Goal: Transaction & Acquisition: Purchase product/service

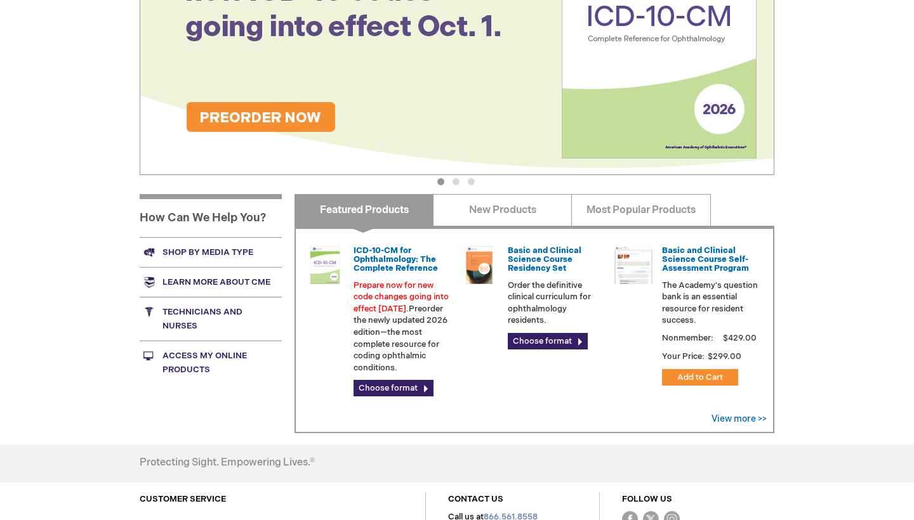
scroll to position [260, 0]
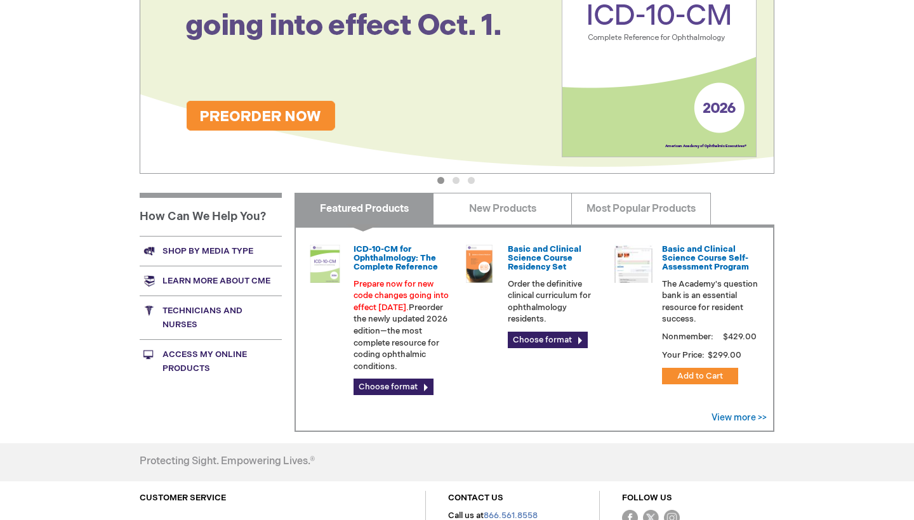
click at [202, 380] on link "Access My Online Products" at bounding box center [211, 362] width 142 height 44
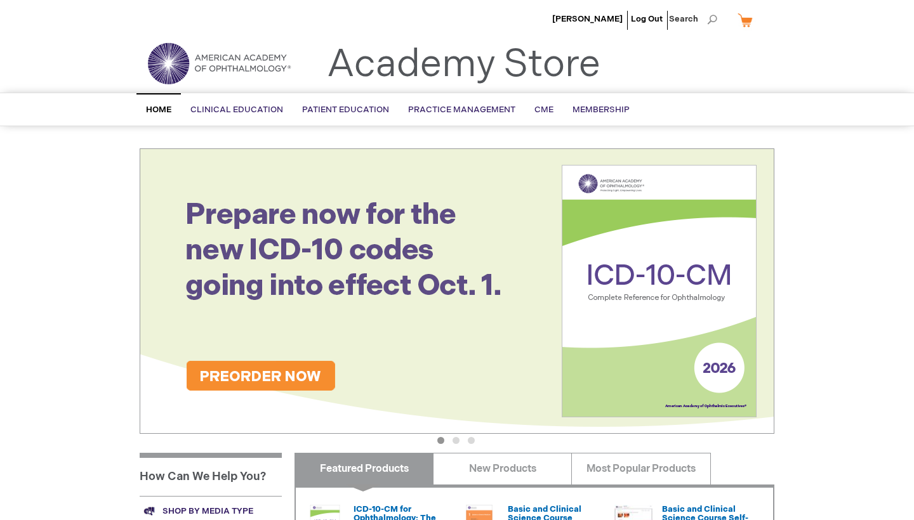
scroll to position [446, 0]
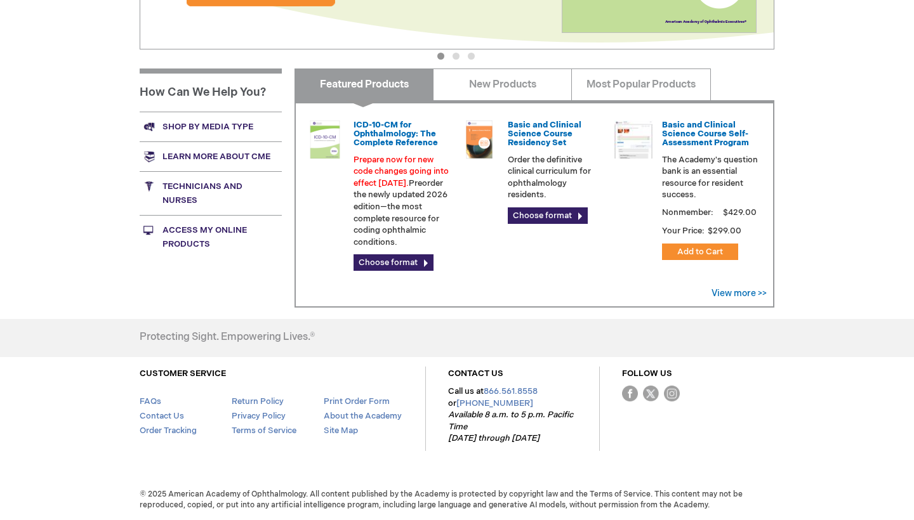
click at [217, 215] on link "Access My Online Products" at bounding box center [211, 237] width 142 height 44
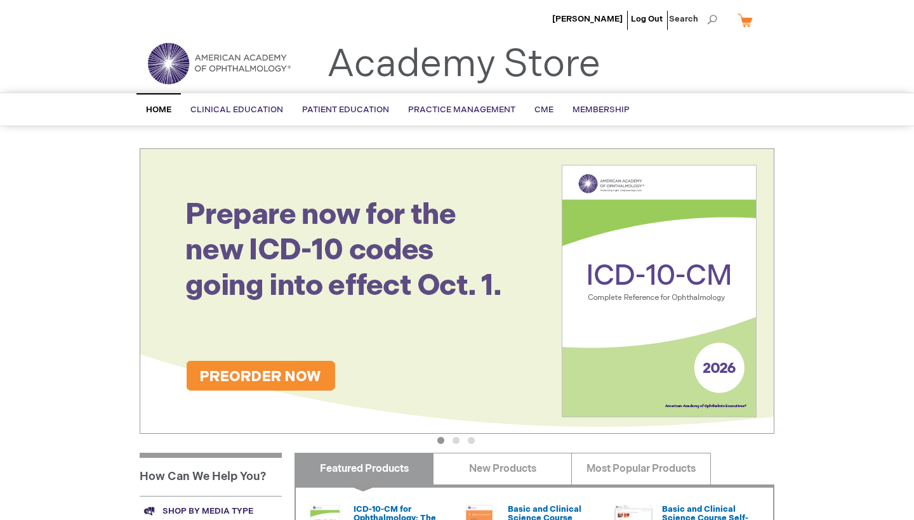
scroll to position [0, 0]
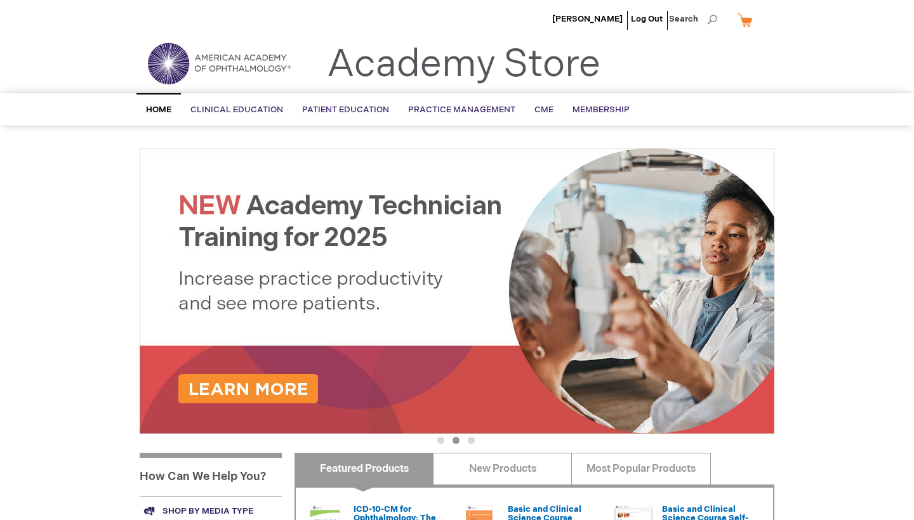
click at [159, 113] on span "Home" at bounding box center [158, 110] width 25 height 10
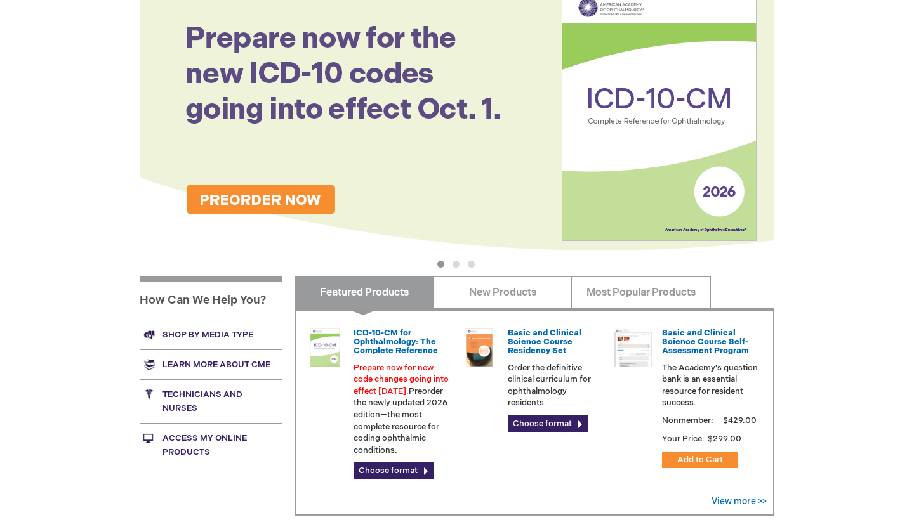
scroll to position [175, 0]
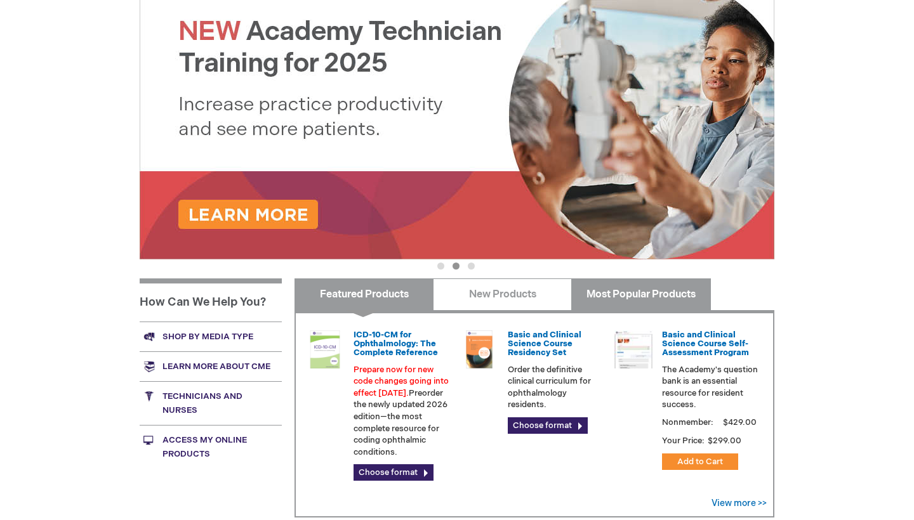
click at [646, 302] on link "Most Popular Products" at bounding box center [640, 295] width 139 height 32
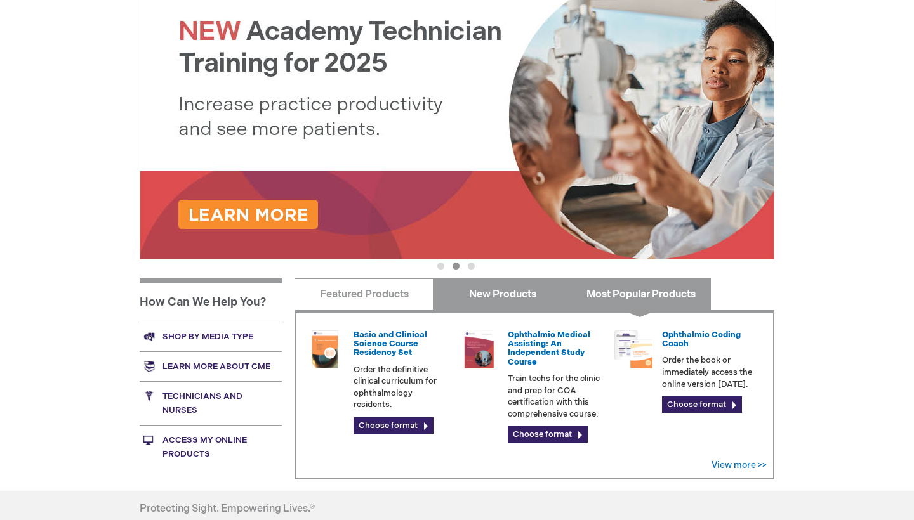
click at [529, 295] on link "New Products" at bounding box center [502, 295] width 139 height 32
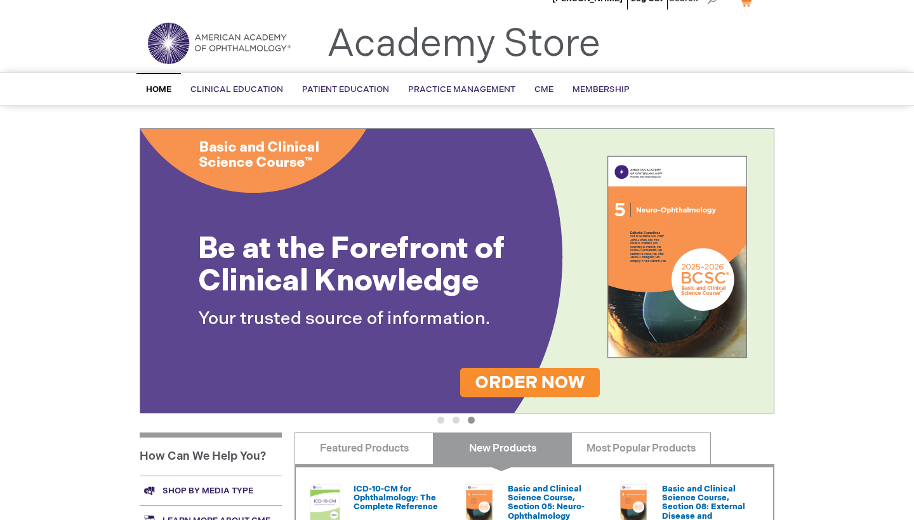
scroll to position [17, 0]
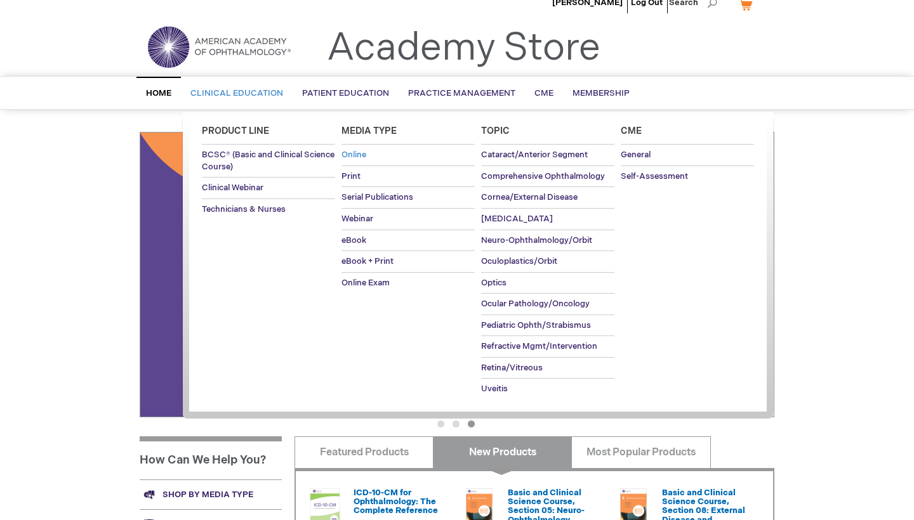
click at [359, 155] on span "Online" at bounding box center [353, 155] width 25 height 10
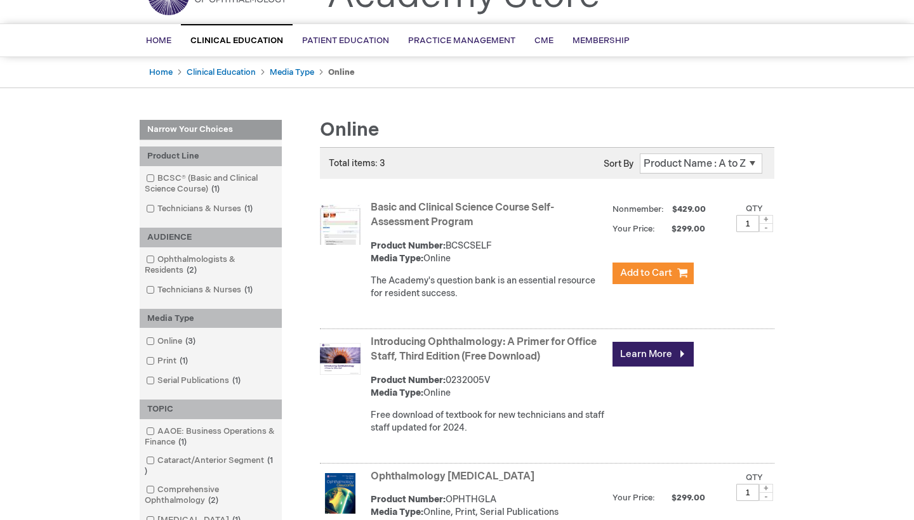
scroll to position [69, 0]
click at [383, 225] on link "Basic and Clinical Science Course Self-Assessment Program" at bounding box center [462, 215] width 183 height 27
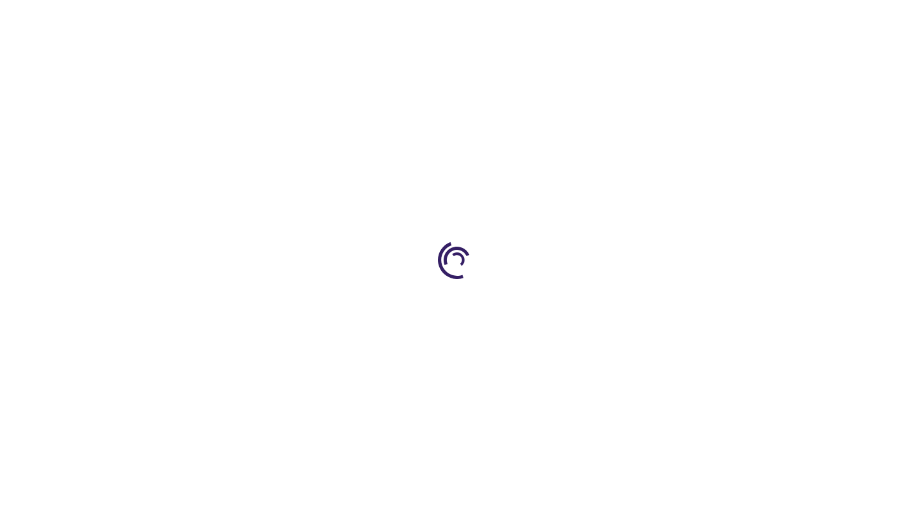
type input "1"
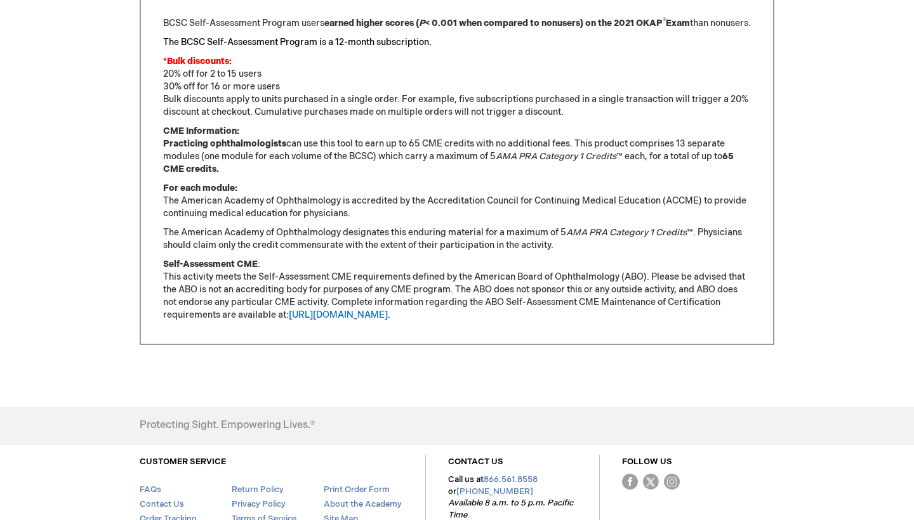
scroll to position [1156, 0]
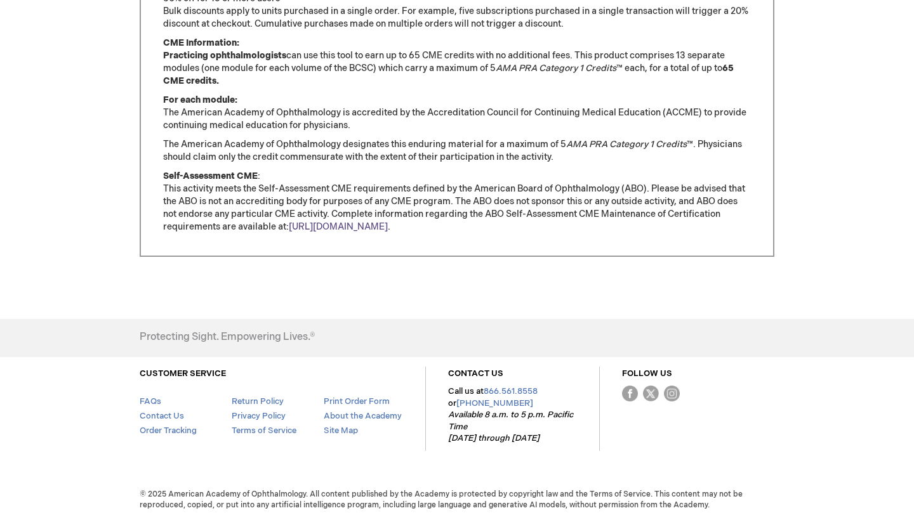
click at [334, 232] on link "[URL][DOMAIN_NAME]" at bounding box center [338, 226] width 99 height 11
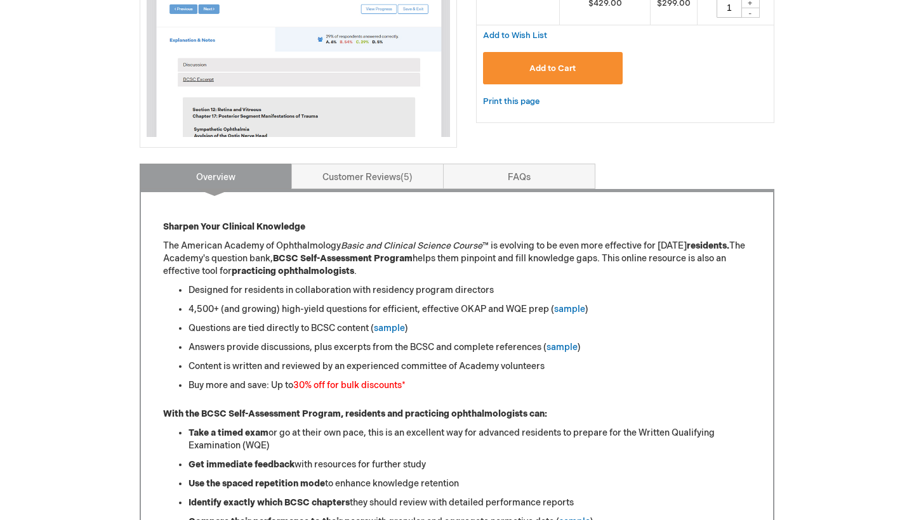
scroll to position [362, 0]
click at [513, 181] on link "FAQs" at bounding box center [519, 176] width 152 height 25
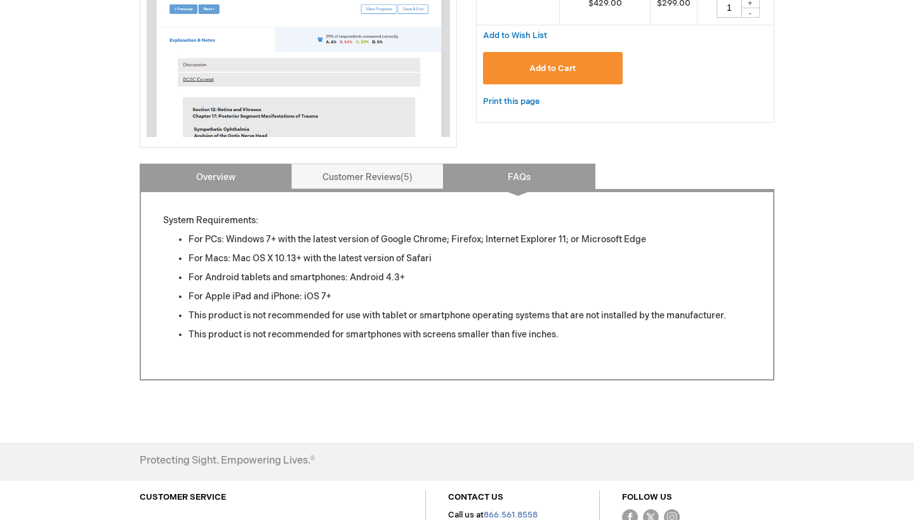
click at [227, 174] on link "Overview" at bounding box center [216, 176] width 152 height 25
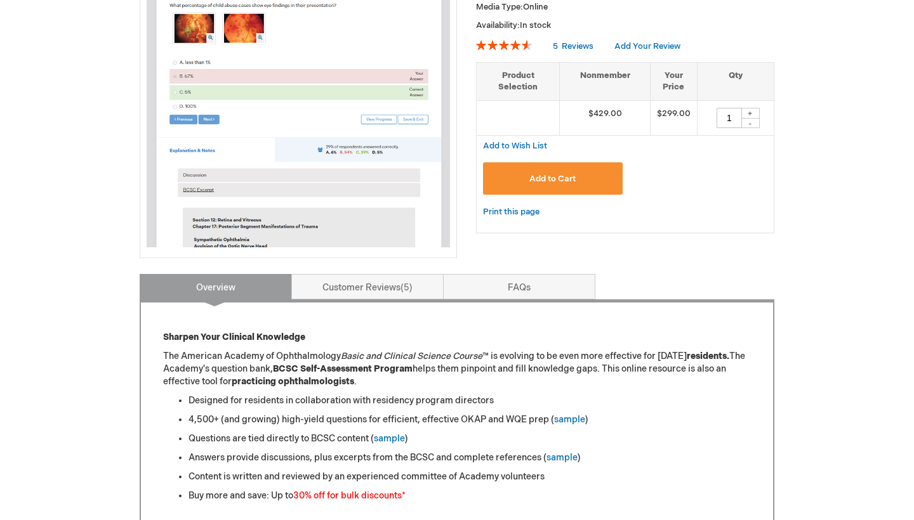
scroll to position [460, 0]
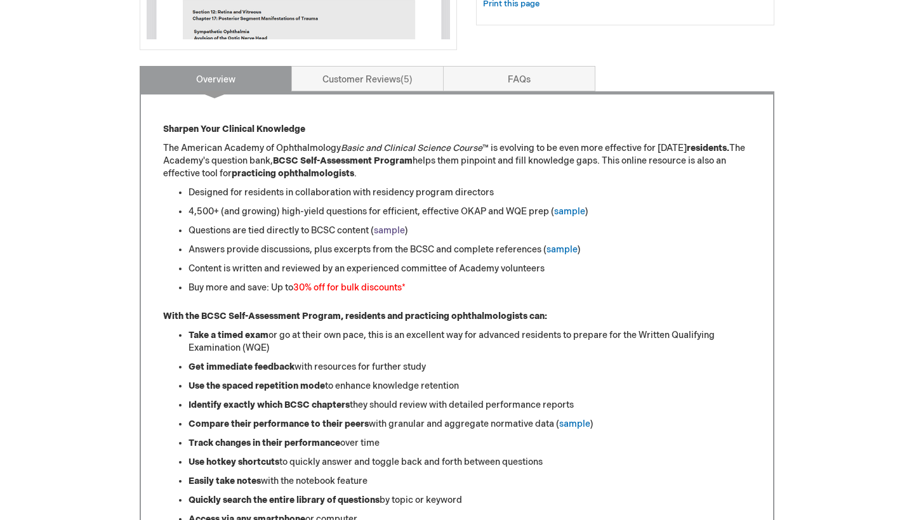
click at [393, 236] on link "sample" at bounding box center [389, 230] width 31 height 11
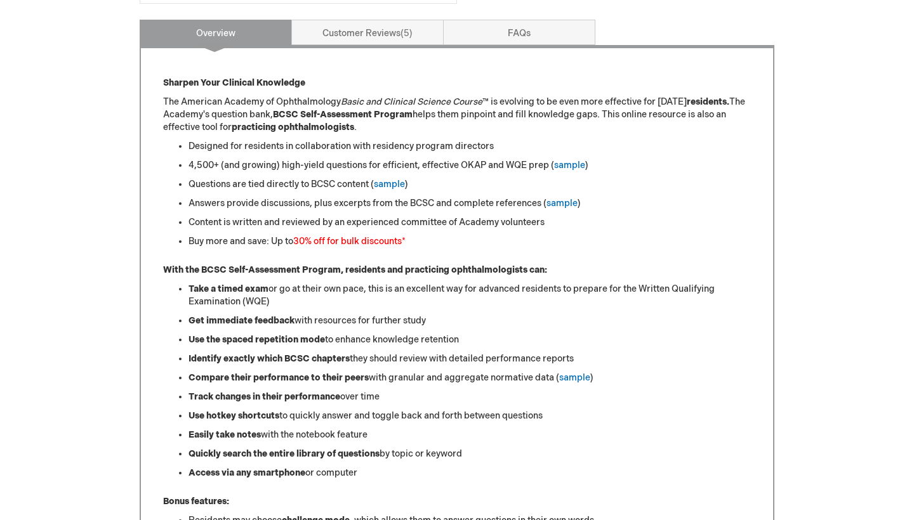
scroll to position [497, 0]
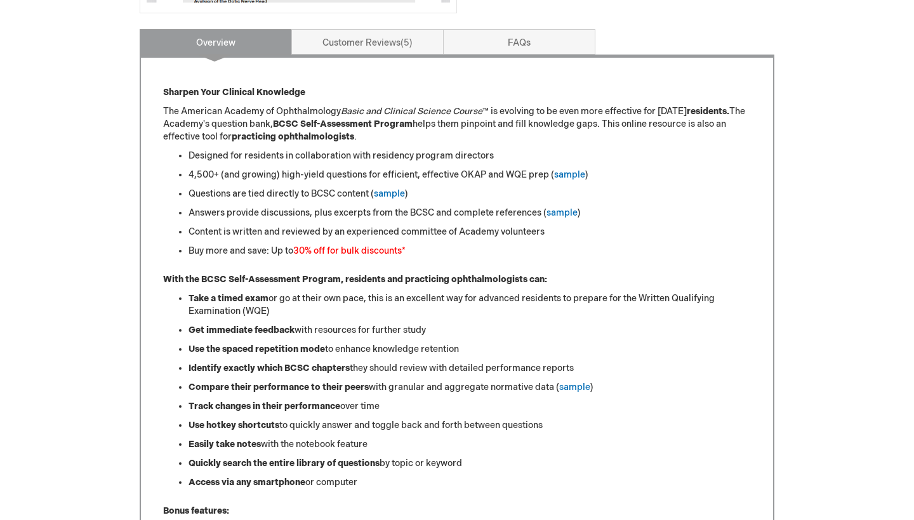
click at [567, 182] on li "4,500+ (and growing) high-yield questions for efficient, effective OKAP and WQE…" at bounding box center [469, 175] width 562 height 13
click at [567, 180] on link "sample" at bounding box center [569, 174] width 31 height 11
click at [357, 55] on link "Customer Reviews 5" at bounding box center [367, 41] width 152 height 25
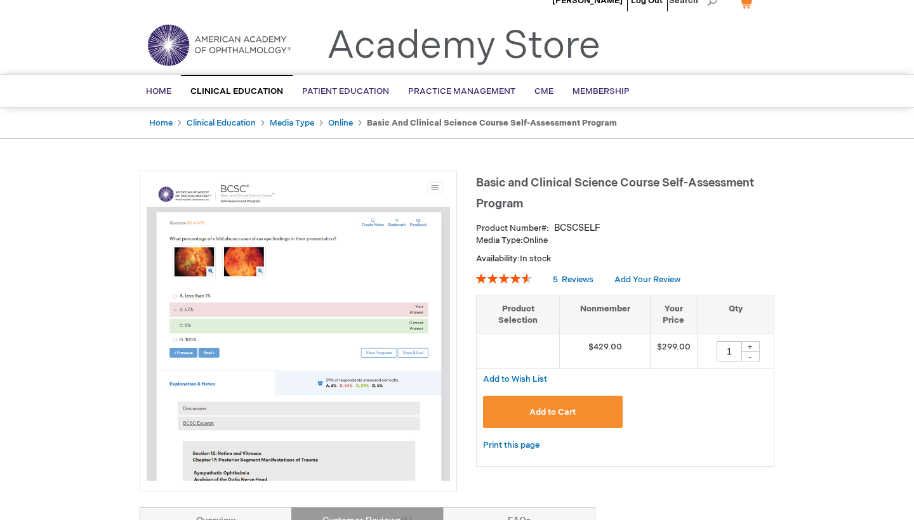
scroll to position [11, 0]
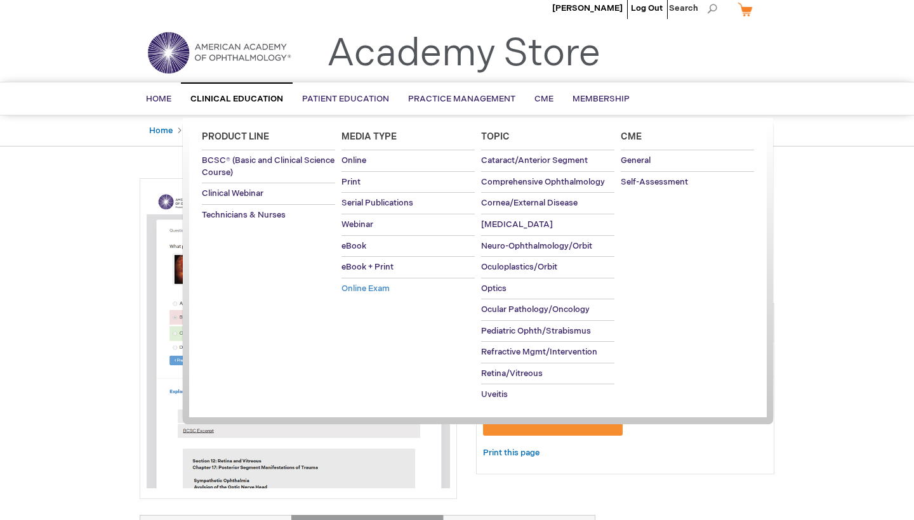
click at [369, 294] on span "Online Exam" at bounding box center [365, 289] width 48 height 10
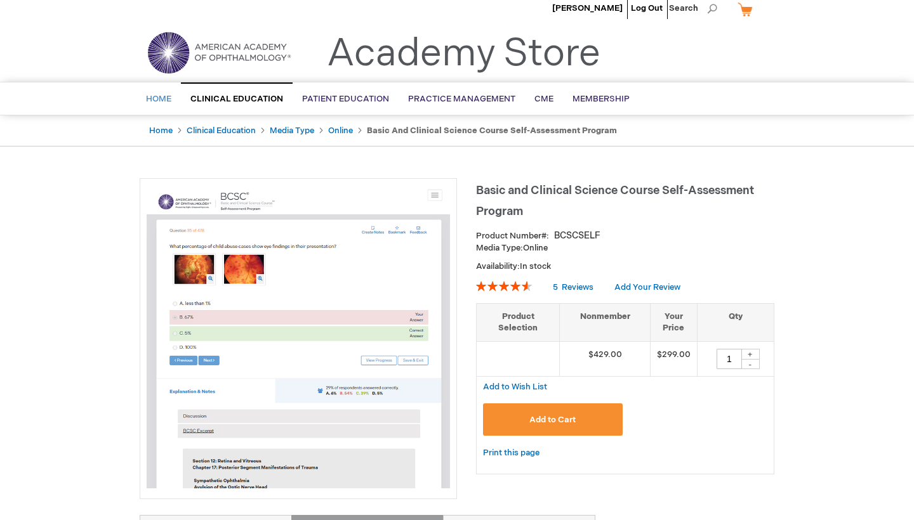
click at [151, 104] on span "Home" at bounding box center [158, 99] width 25 height 10
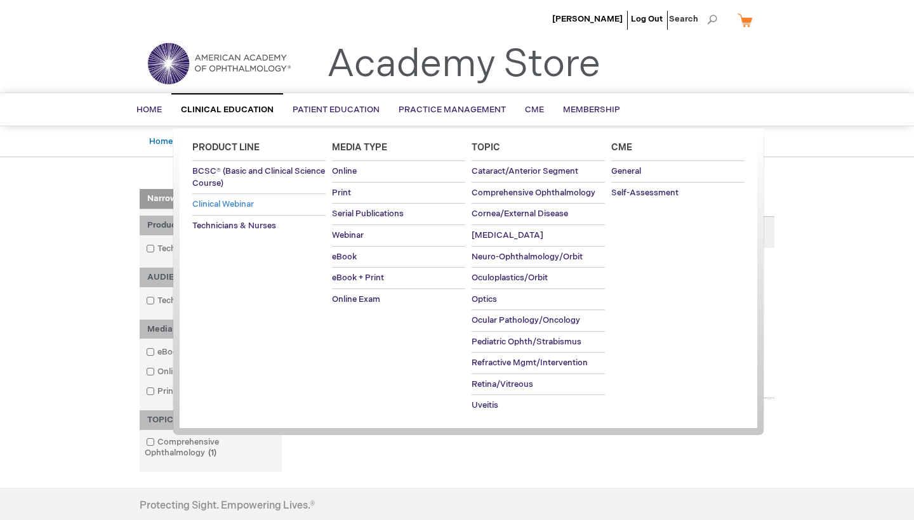
drag, startPoint x: 343, startPoint y: 169, endPoint x: 320, endPoint y: 213, distance: 49.7
click at [343, 169] on span "Online" at bounding box center [344, 171] width 25 height 10
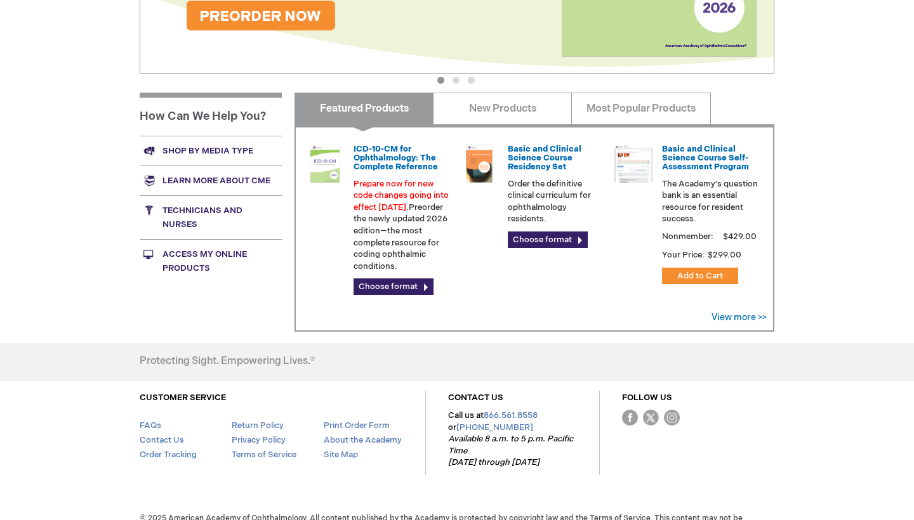
scroll to position [367, 0]
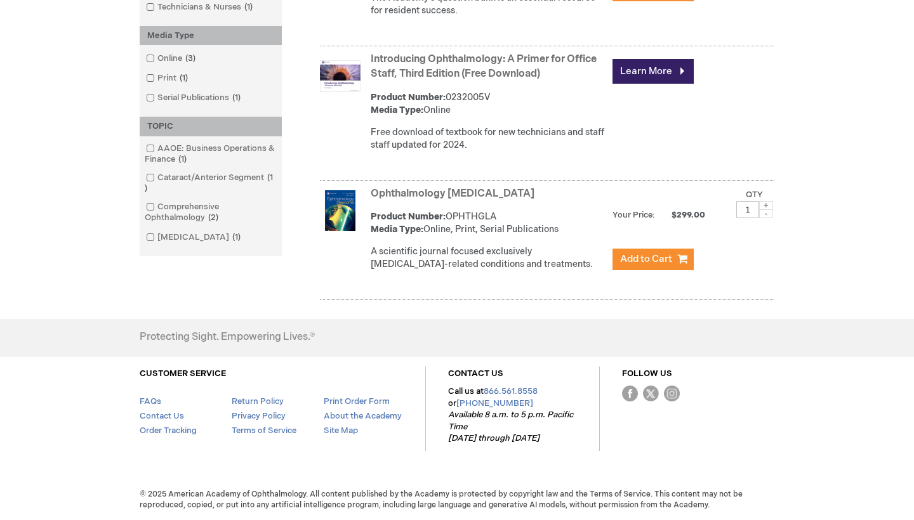
scroll to position [388, 0]
click at [155, 397] on link "FAQs" at bounding box center [151, 402] width 22 height 10
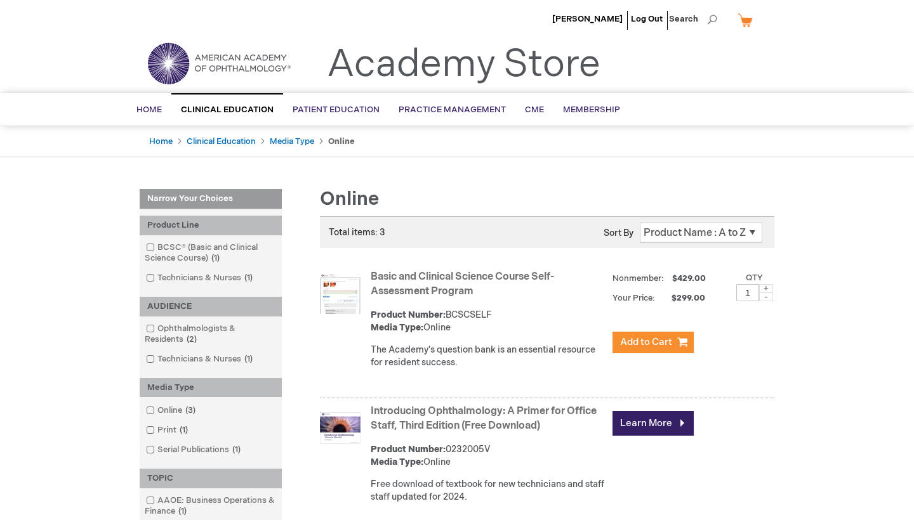
scroll to position [-1, 0]
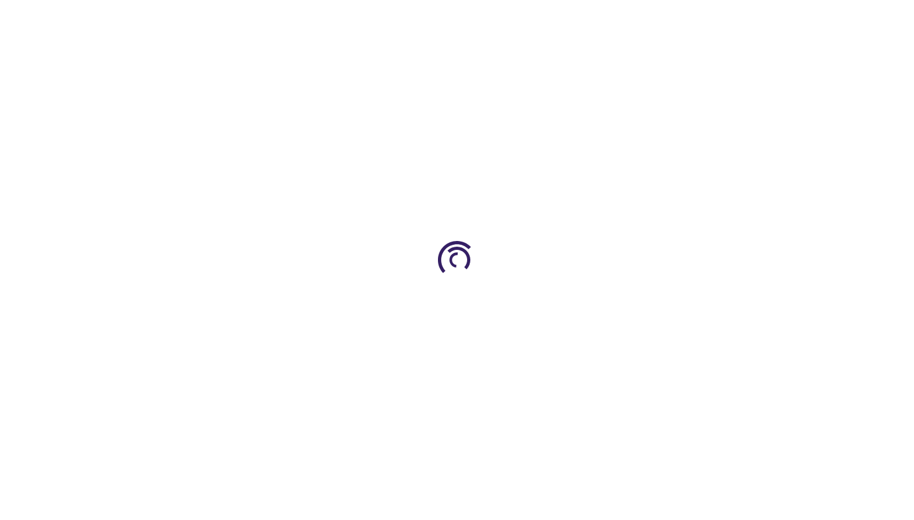
click at [307, 233] on div at bounding box center [457, 260] width 914 height 520
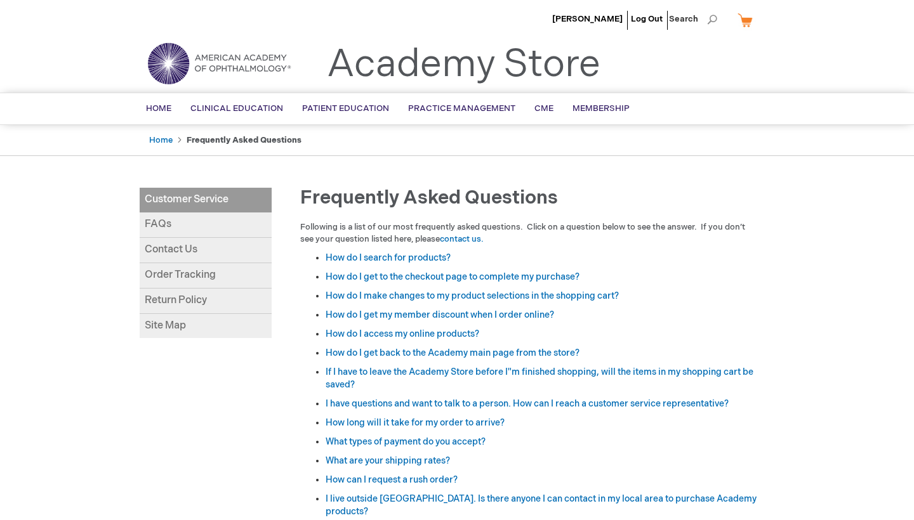
scroll to position [13, 0]
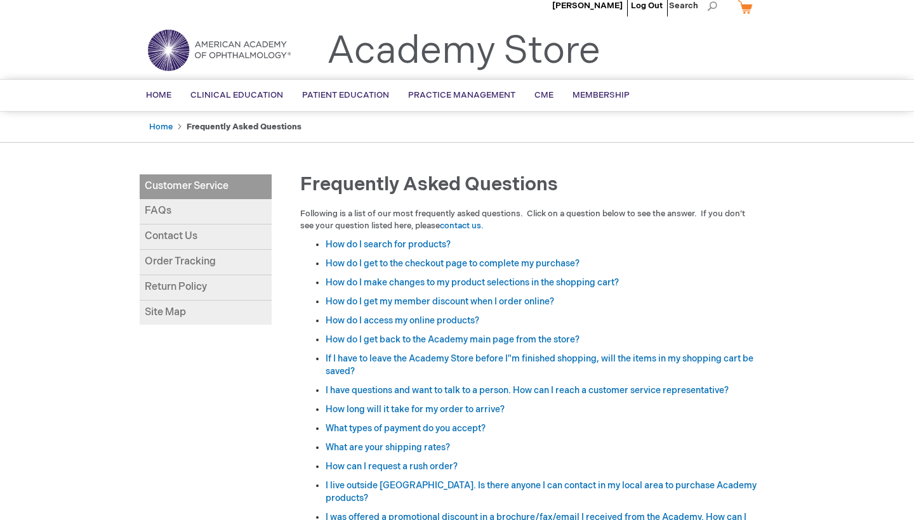
click at [352, 326] on link "How do I access my online products?" at bounding box center [403, 320] width 154 height 11
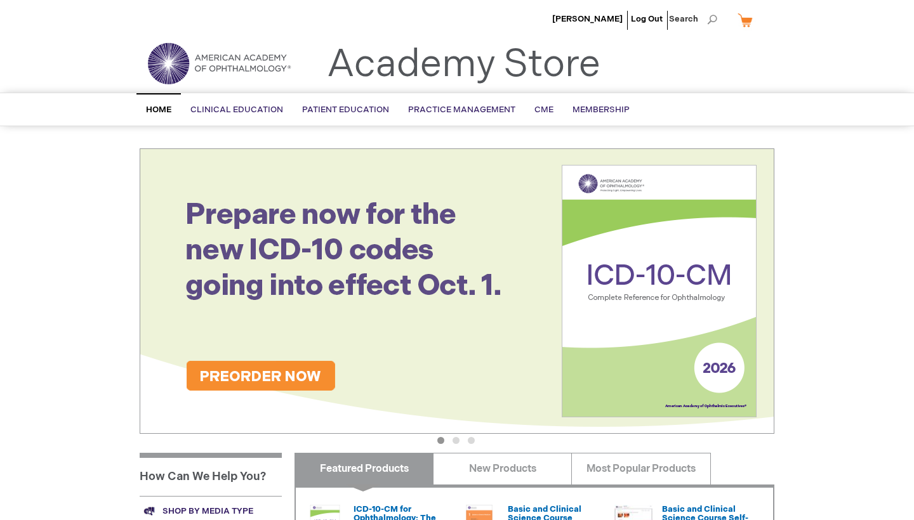
click at [559, 25] on li "[PERSON_NAME]" at bounding box center [587, 19] width 77 height 38
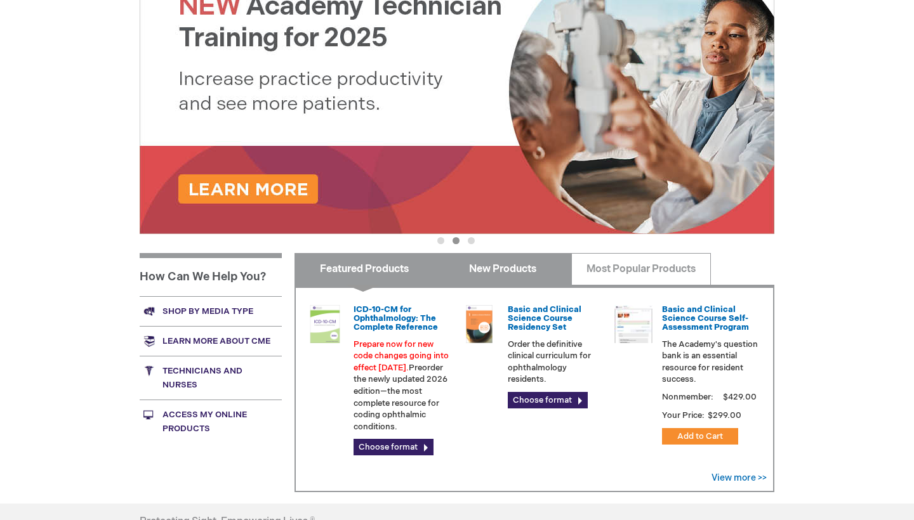
scroll to position [196, 0]
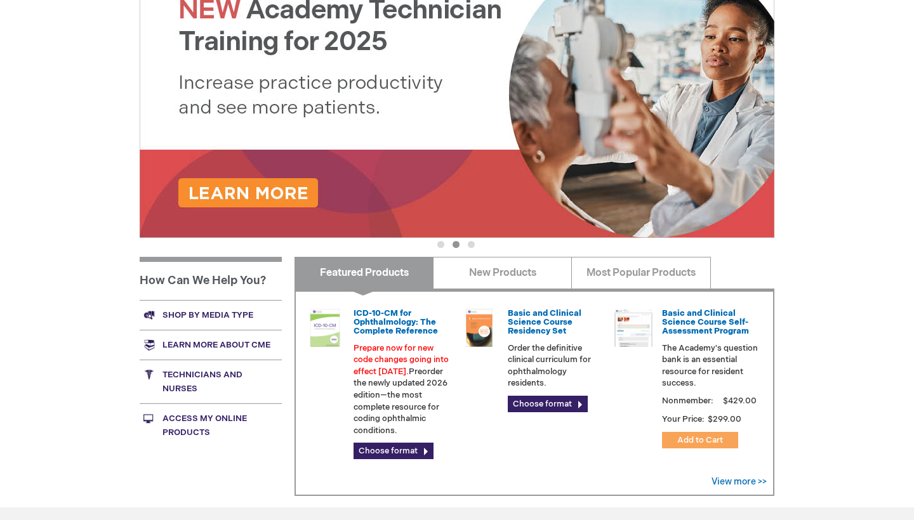
click at [678, 446] on span "Add to Cart" at bounding box center [700, 440] width 46 height 10
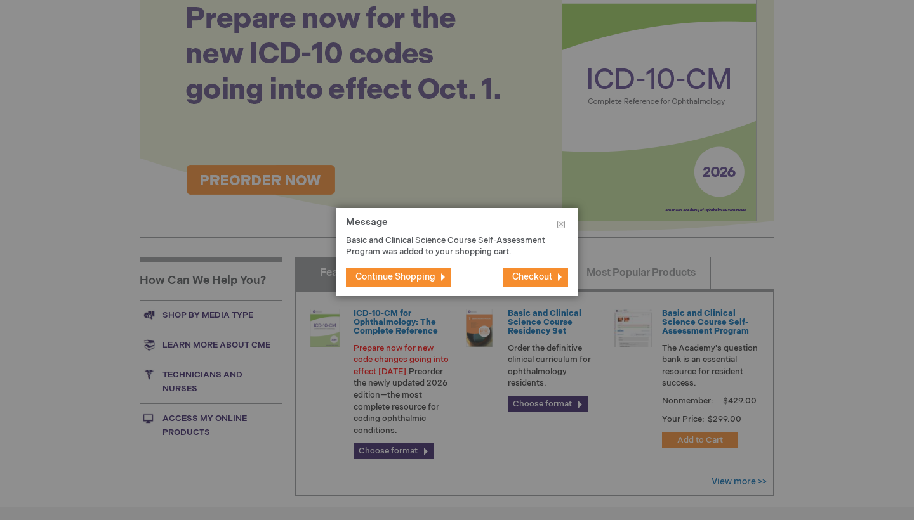
click at [547, 282] on span "Checkout" at bounding box center [532, 277] width 40 height 11
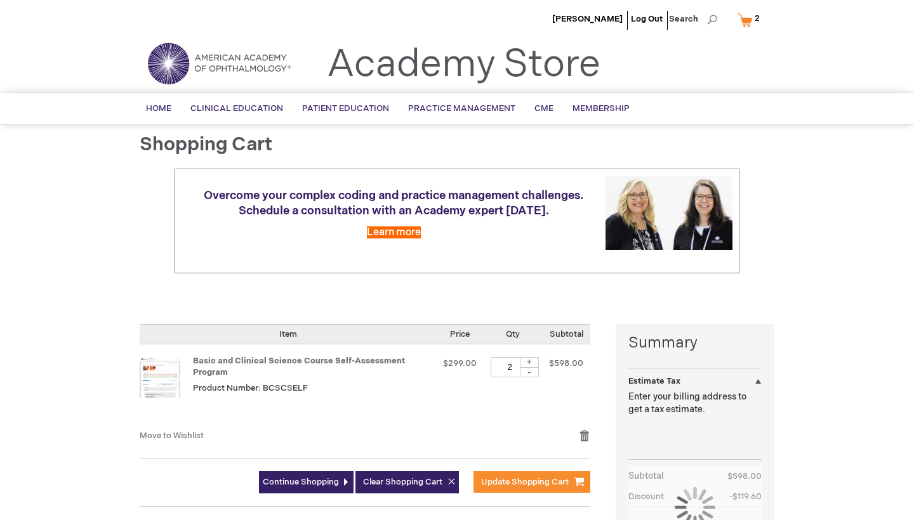
select select "US"
select select "18"
